Goal: Transaction & Acquisition: Purchase product/service

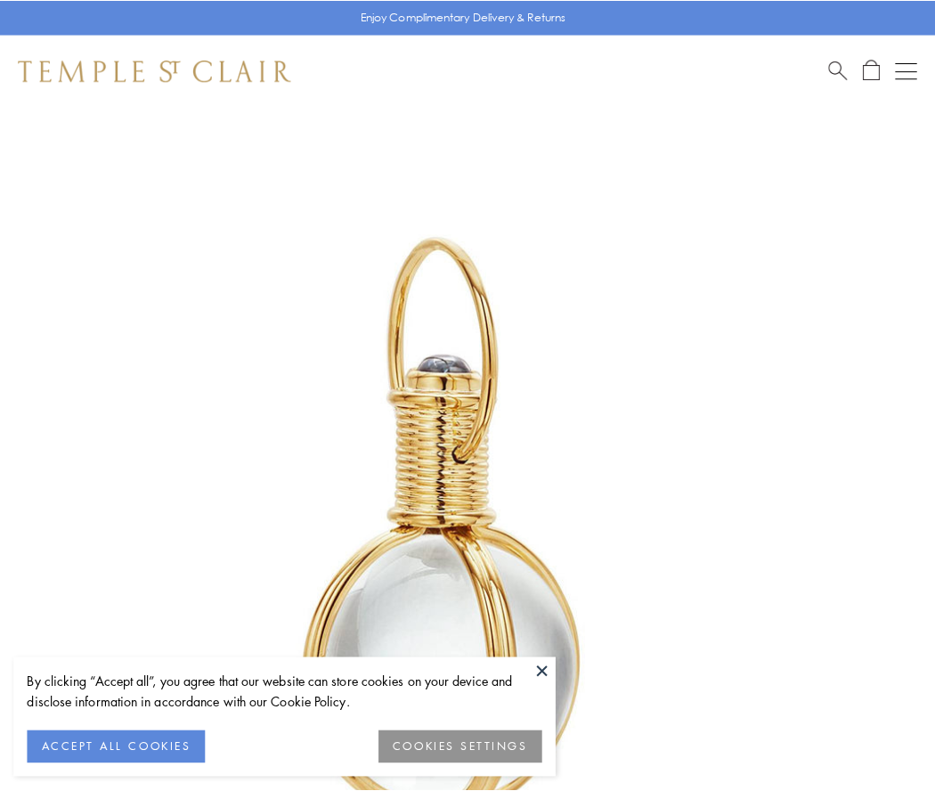
scroll to position [465, 0]
